Goal: Check status: Check status

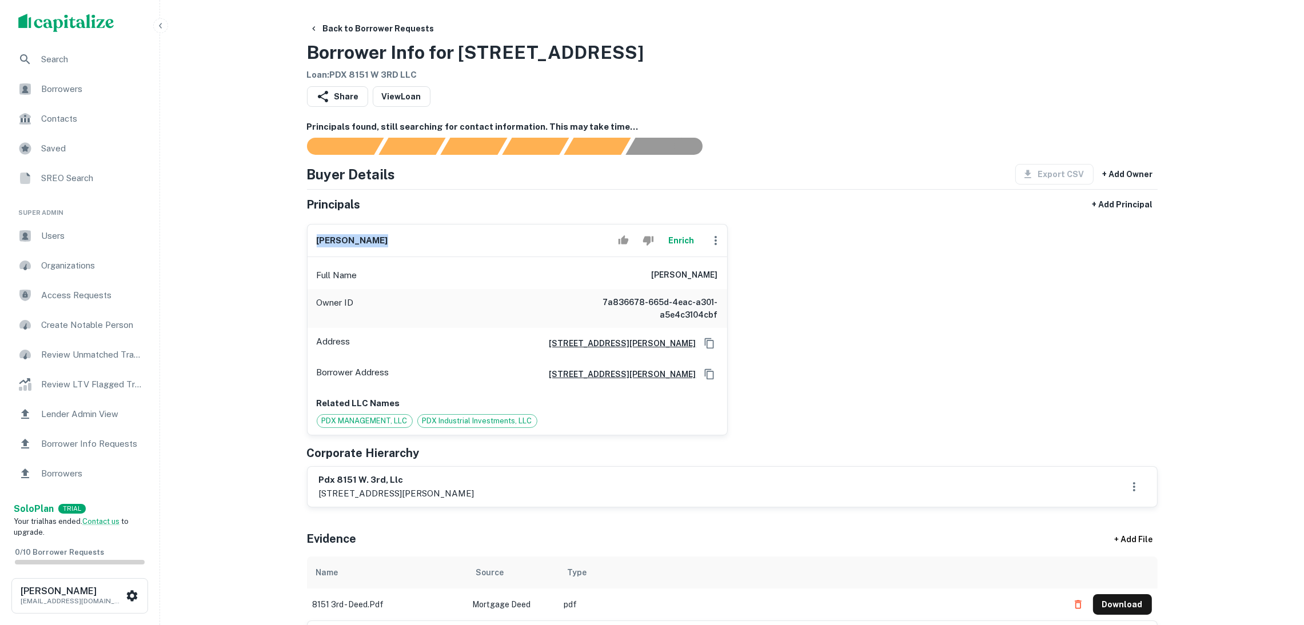
drag, startPoint x: 346, startPoint y: 241, endPoint x: 334, endPoint y: 247, distance: 13.6
copy h6 "mary kay west"
